Goal: Transaction & Acquisition: Book appointment/travel/reservation

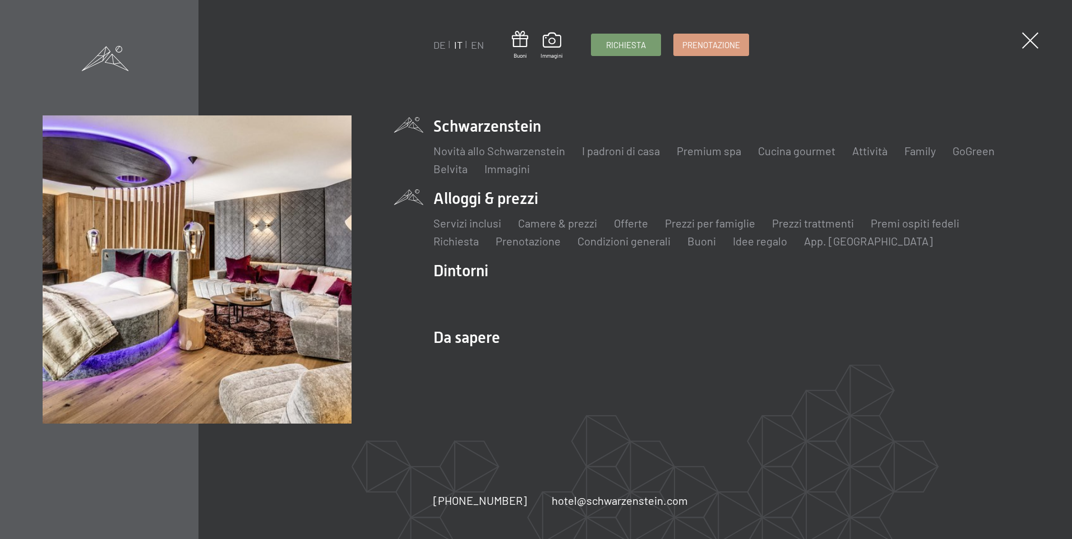
click at [517, 196] on li "Alloggi & prezzi Servizi inclusi Camere & prezzi Lista Offerte Lista Prezzi per…" at bounding box center [731, 218] width 596 height 61
click at [544, 223] on link "Camere & prezzi" at bounding box center [557, 222] width 79 height 13
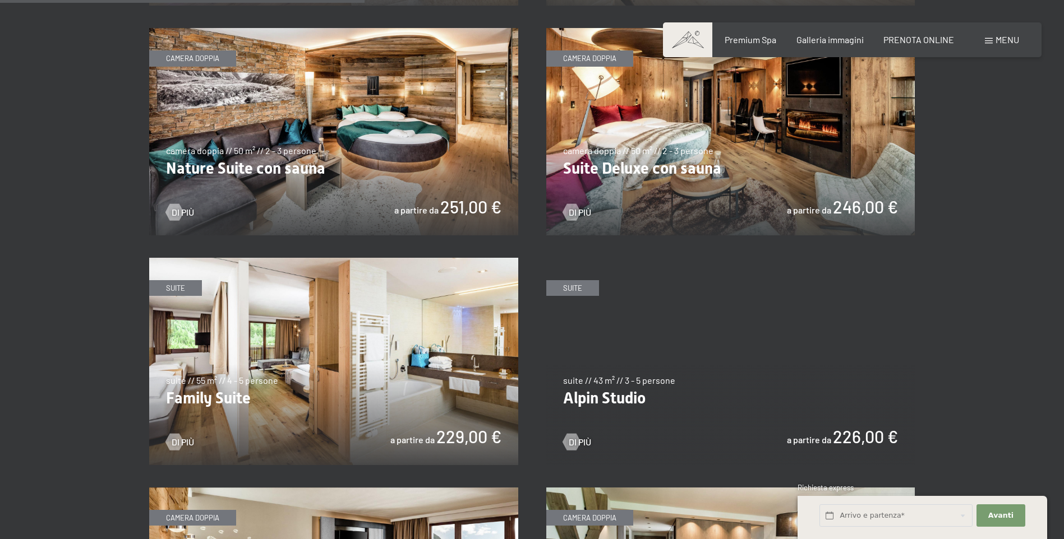
scroll to position [1234, 0]
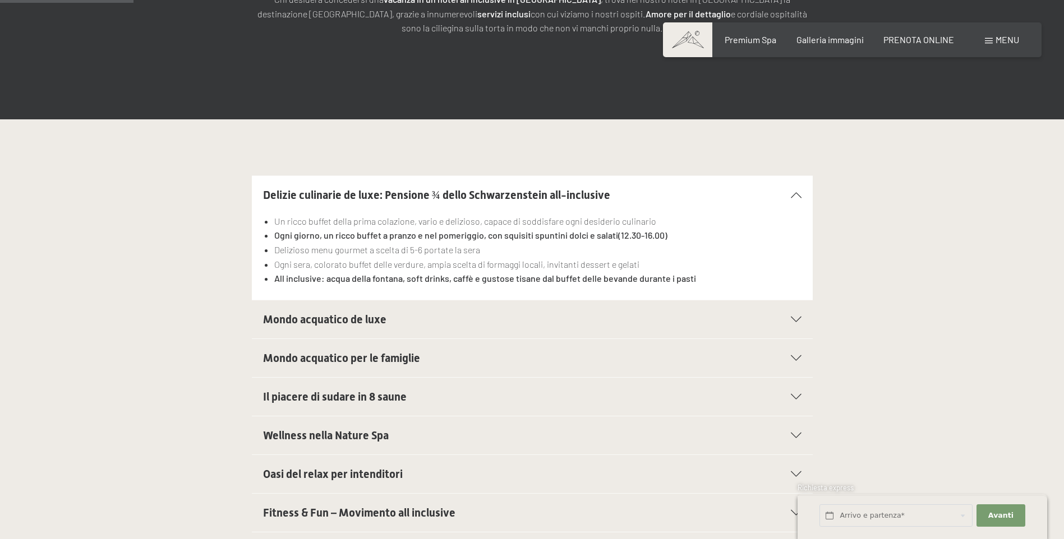
scroll to position [280, 0]
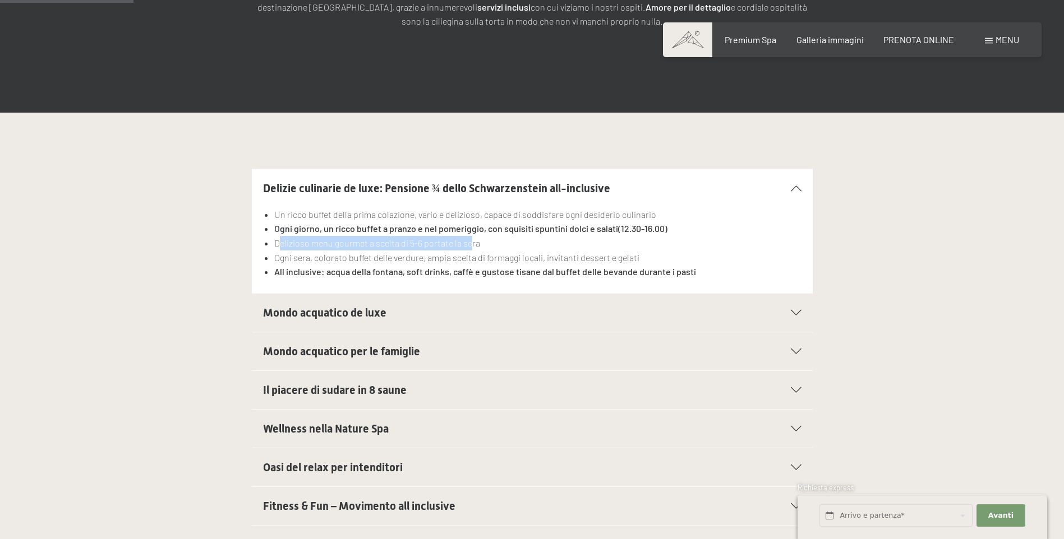
drag, startPoint x: 279, startPoint y: 245, endPoint x: 469, endPoint y: 242, distance: 190.1
click at [469, 242] on li "Delizioso menu gourmet a scelta di 5-6 portate la sera" at bounding box center [537, 243] width 527 height 15
click at [527, 245] on li "Delizioso menu gourmet a scelta di 5-6 portate la sera" at bounding box center [537, 243] width 527 height 15
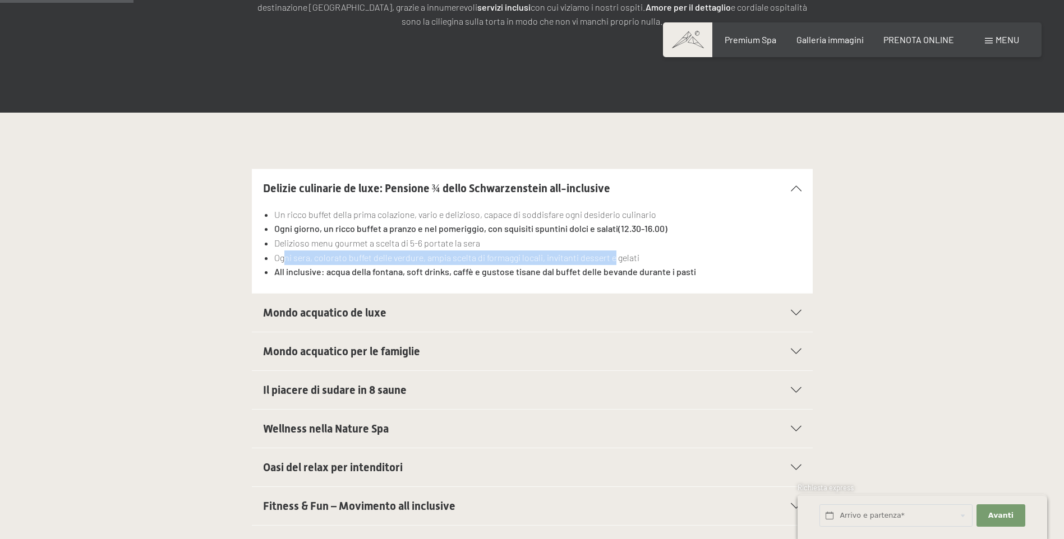
drag, startPoint x: 284, startPoint y: 260, endPoint x: 614, endPoint y: 255, distance: 330.3
click at [614, 255] on li "Ogni sera, colorato buffet delle verdure, ampia scelta di formaggi locali, invi…" at bounding box center [537, 258] width 527 height 15
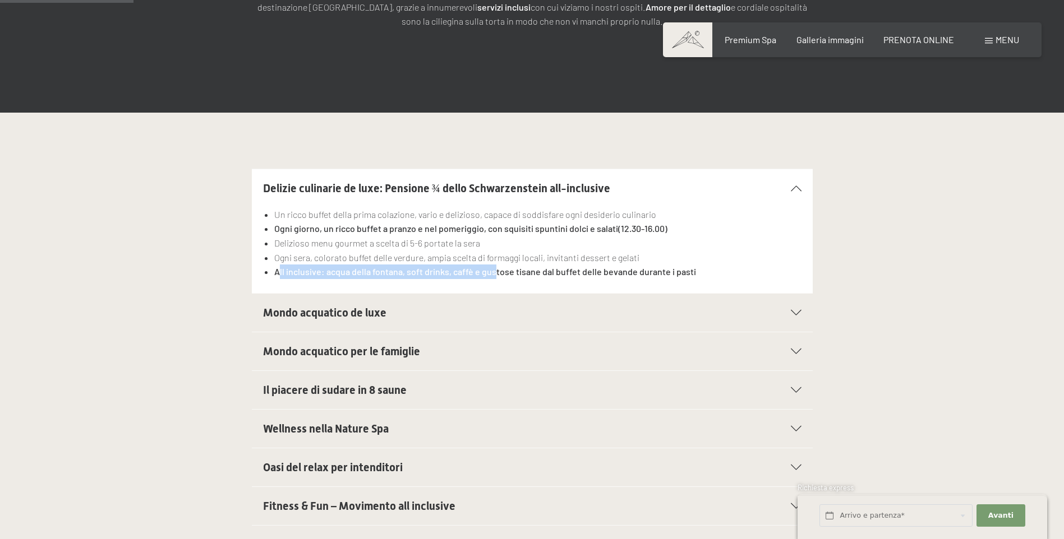
drag, startPoint x: 279, startPoint y: 273, endPoint x: 494, endPoint y: 270, distance: 215.4
click at [494, 270] on strong "All inclusive: acqua della fontana, soft drinks, caffè e gustose tisane dal buf…" at bounding box center [485, 271] width 422 height 11
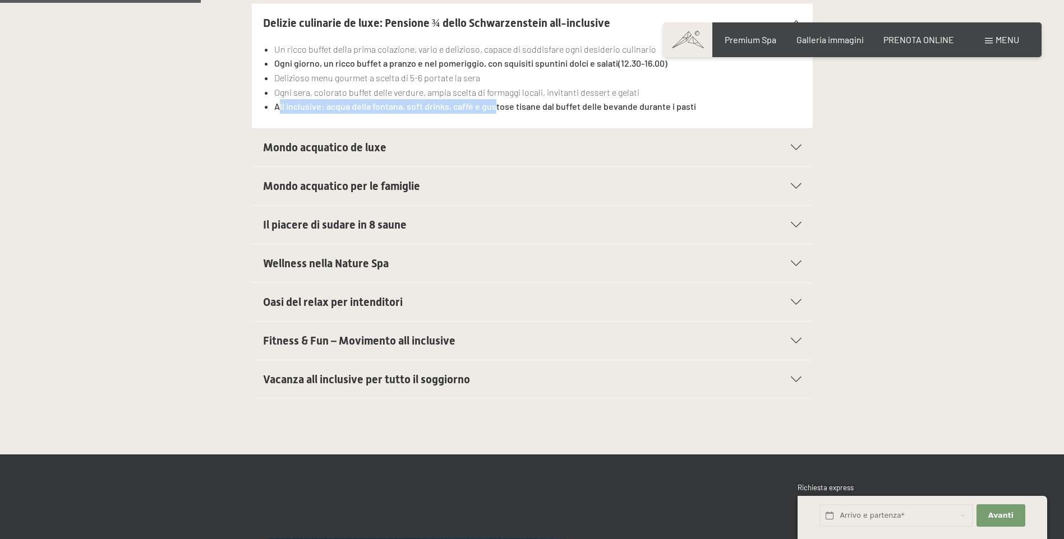
scroll to position [449, 0]
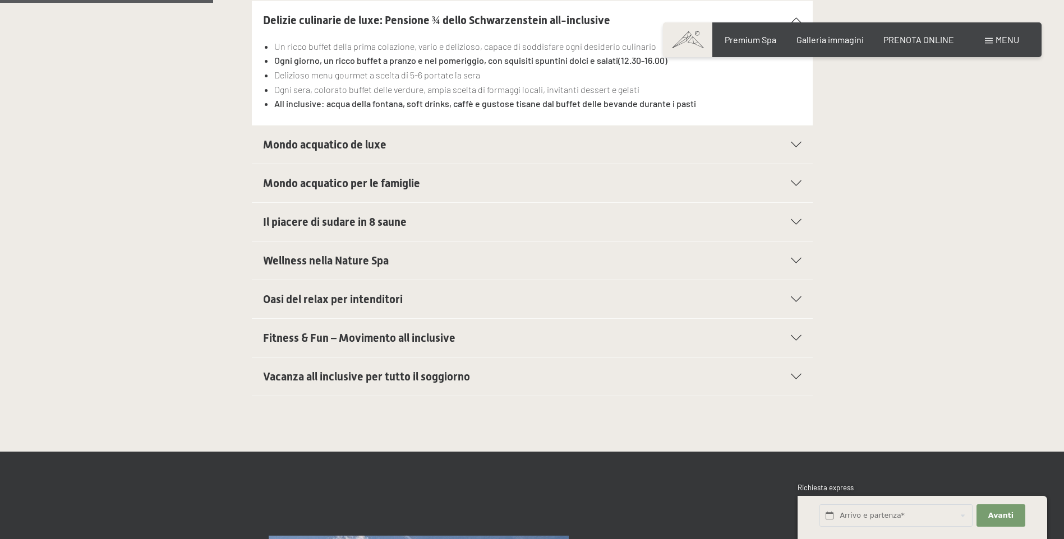
click at [800, 376] on icon at bounding box center [796, 377] width 11 height 6
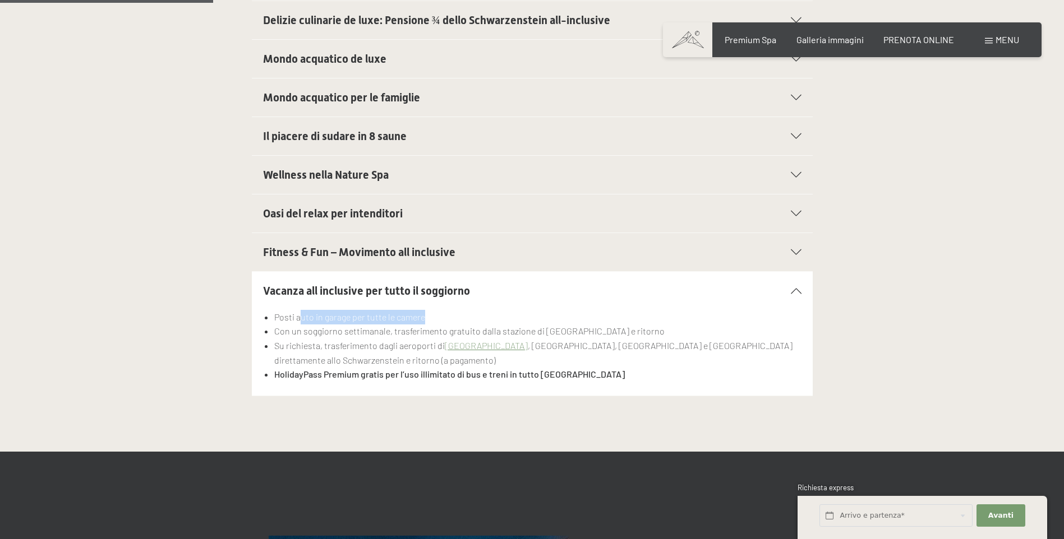
drag, startPoint x: 302, startPoint y: 320, endPoint x: 501, endPoint y: 311, distance: 198.7
click at [497, 312] on li "Posti auto in garage per tutte le camere" at bounding box center [537, 317] width 527 height 15
click at [608, 310] on li "Posti auto in garage per tutte le camere" at bounding box center [537, 317] width 527 height 15
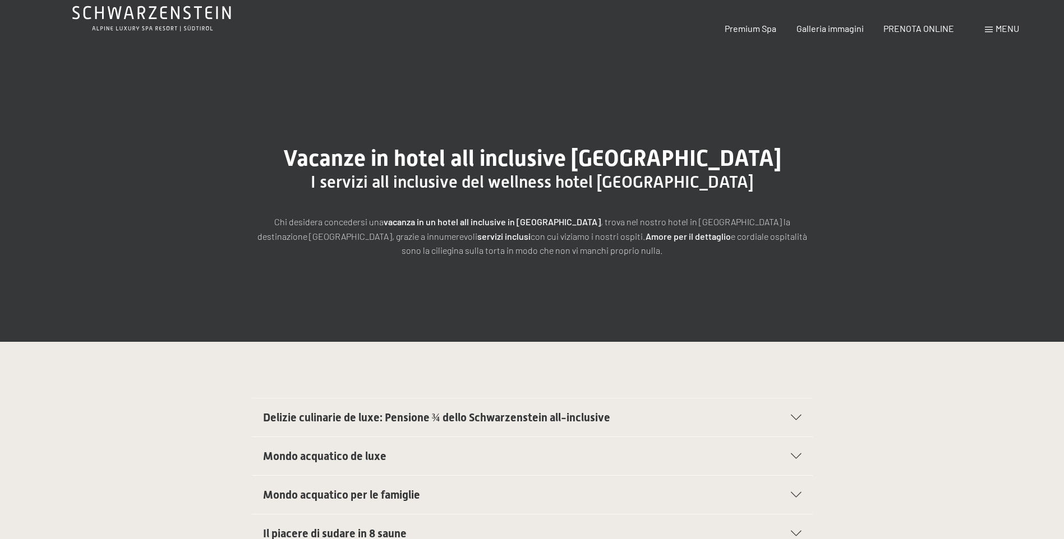
scroll to position [0, 0]
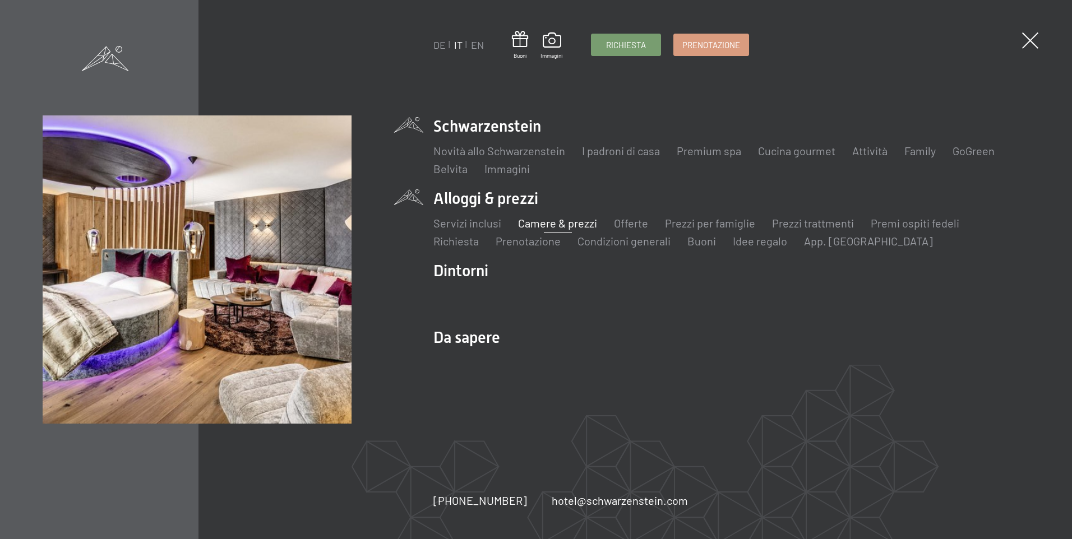
click at [560, 223] on link "Camere & prezzi" at bounding box center [557, 222] width 79 height 13
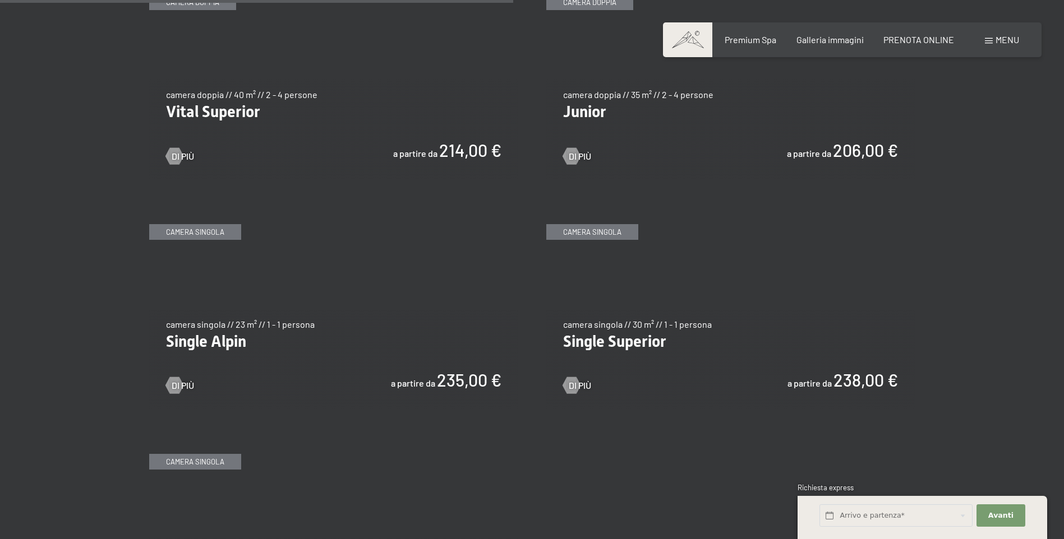
scroll to position [1682, 0]
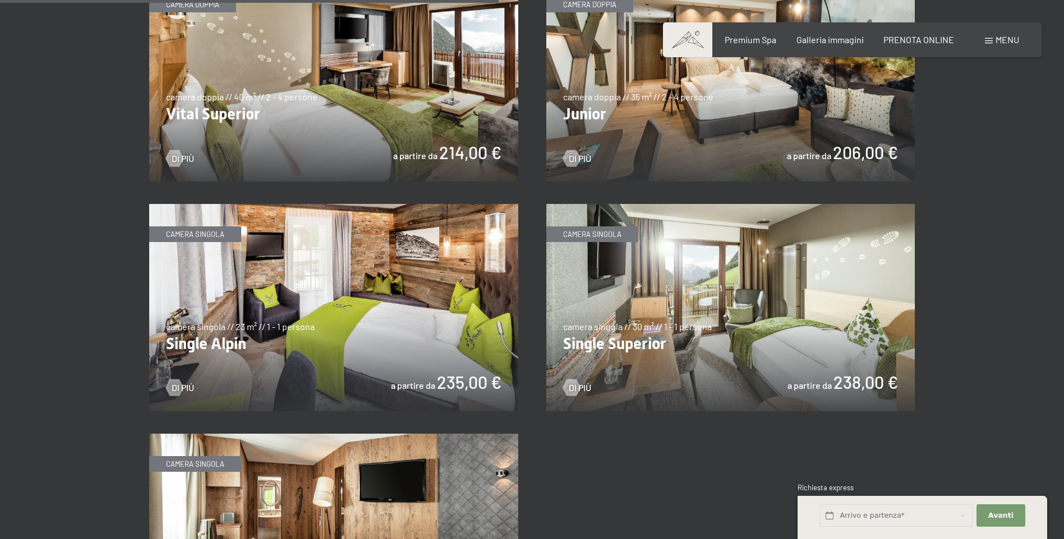
click at [451, 85] on img at bounding box center [333, 77] width 369 height 207
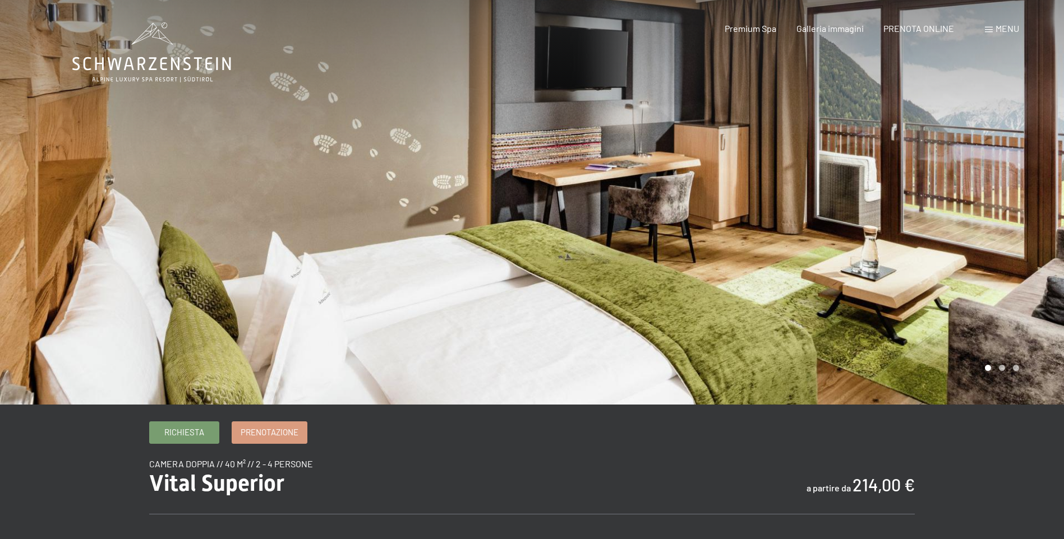
drag, startPoint x: 962, startPoint y: 225, endPoint x: 619, endPoint y: 232, distance: 342.7
click at [648, 231] on div at bounding box center [798, 202] width 532 height 405
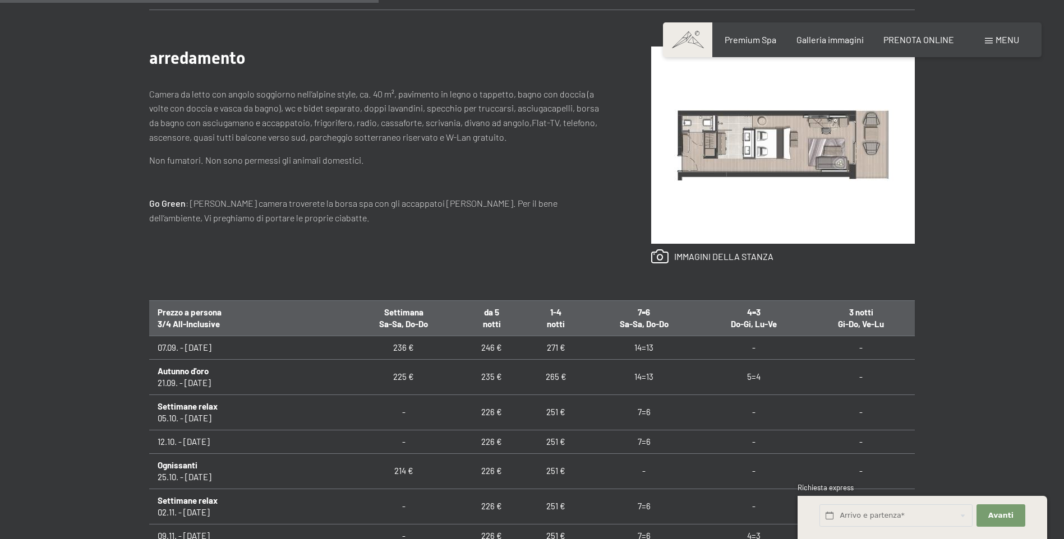
scroll to position [56, 0]
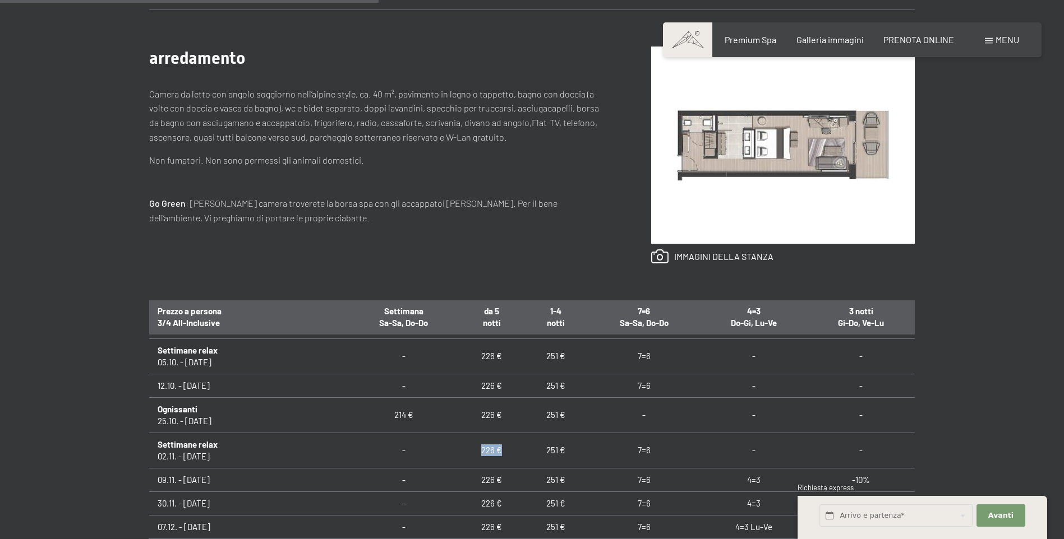
drag, startPoint x: 474, startPoint y: 451, endPoint x: 504, endPoint y: 444, distance: 31.1
click at [504, 444] on td "226 €" at bounding box center [492, 450] width 64 height 35
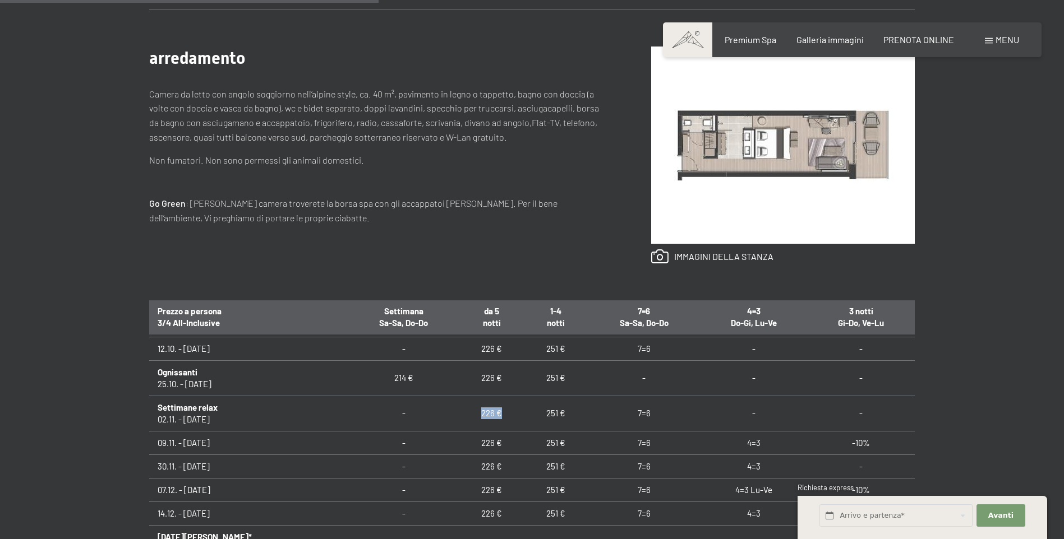
scroll to position [112, 0]
